Goal: Task Accomplishment & Management: Use online tool/utility

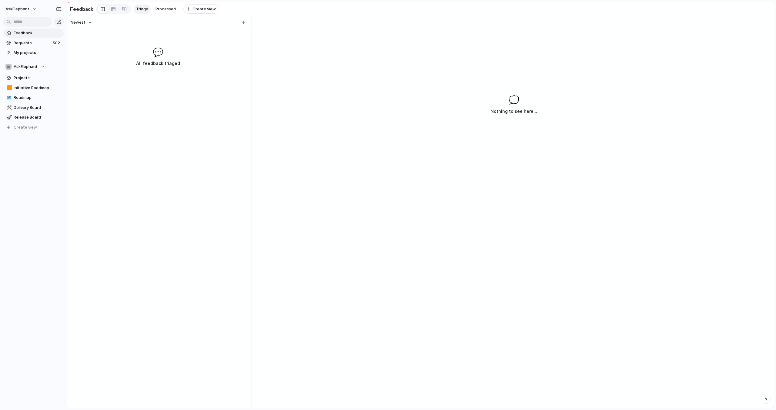
click at [28, 33] on span "Feedback" at bounding box center [38, 33] width 48 height 6
click at [35, 44] on span "Requests" at bounding box center [32, 43] width 37 height 6
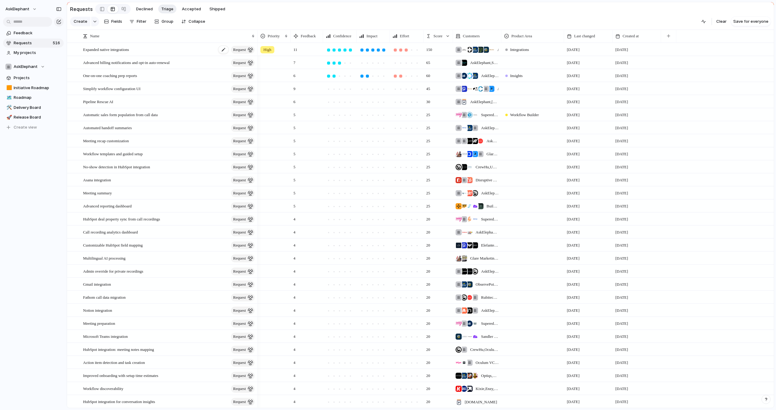
click at [143, 52] on div "Expanded native integrations request" at bounding box center [169, 49] width 172 height 12
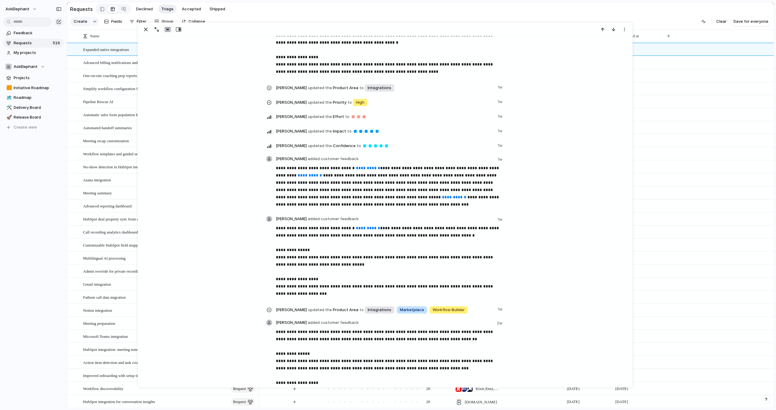
scroll to position [452, 0]
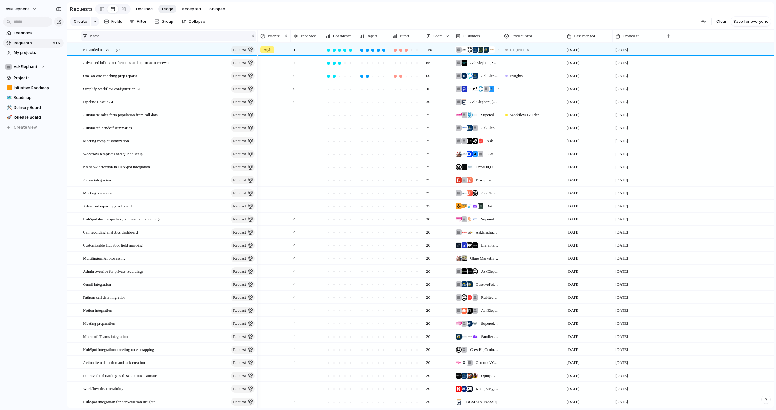
click at [110, 32] on div "Name" at bounding box center [168, 36] width 175 height 10
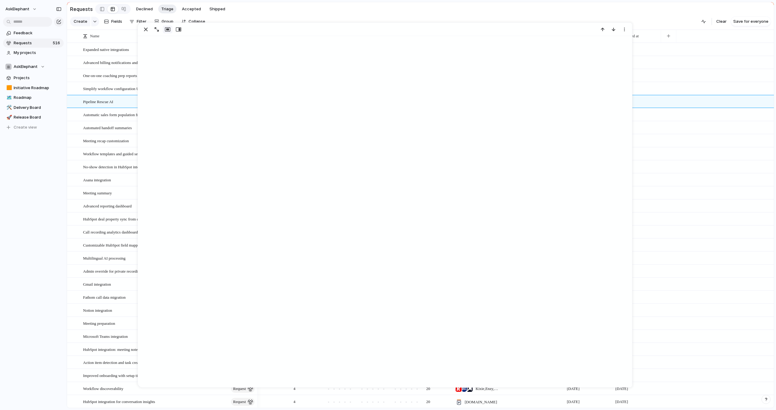
click at [145, 28] on div "button" at bounding box center [145, 29] width 7 height 7
